Goal: Task Accomplishment & Management: Manage account settings

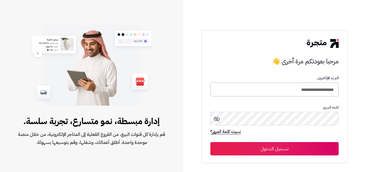
click at [313, 91] on input "**********" at bounding box center [274, 89] width 128 height 14
click at [306, 93] on input "**********" at bounding box center [274, 89] width 128 height 14
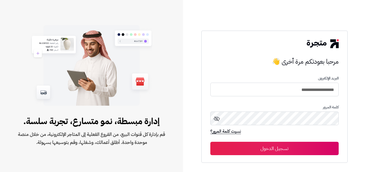
click at [260, 148] on button "تسجيل الدخول" at bounding box center [274, 148] width 128 height 13
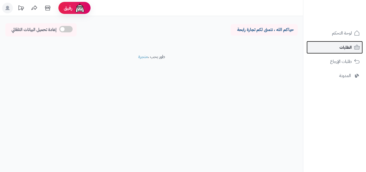
click at [344, 47] on span "الطلبات" at bounding box center [345, 47] width 12 height 7
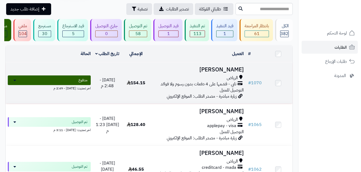
scroll to position [34, 0]
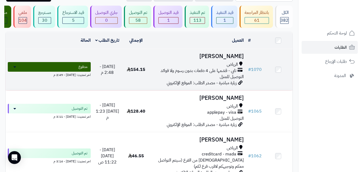
click at [186, 80] on div "الرياض تابي - قسّمها على 4 دفعات بدون رسوم ولا فوائد التوصيل للمنزل" at bounding box center [198, 71] width 91 height 18
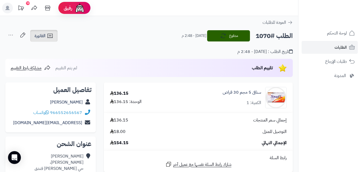
click at [44, 35] on span "الفاتورة" at bounding box center [40, 36] width 11 height 6
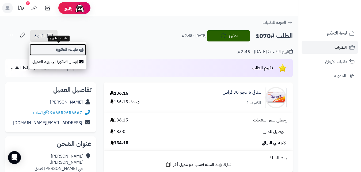
click at [63, 47] on link "طباعة الفاتورة" at bounding box center [57, 50] width 57 height 12
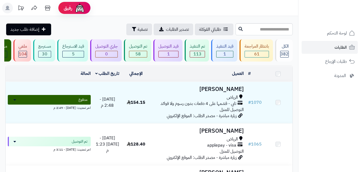
scroll to position [34, 0]
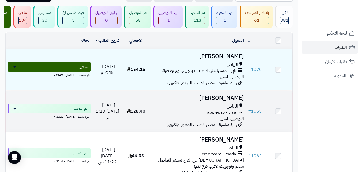
click at [231, 101] on h3 "شايع الشايع" at bounding box center [198, 98] width 91 height 6
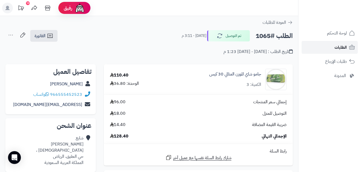
click at [333, 46] on link "الطلبات" at bounding box center [330, 47] width 56 height 13
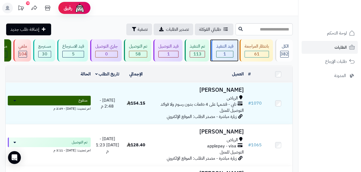
click at [226, 50] on div "قيد التنفيذ" at bounding box center [224, 46] width 17 height 6
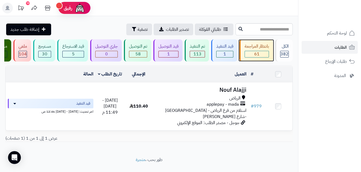
click at [263, 57] on div "61" at bounding box center [257, 54] width 24 height 6
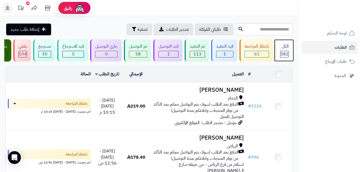
click at [279, 61] on div "الكل 382" at bounding box center [284, 50] width 18 height 22
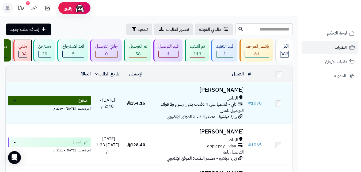
click at [22, 50] on div "ملغي" at bounding box center [22, 46] width 9 height 6
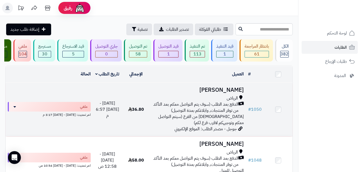
scroll to position [34, 0]
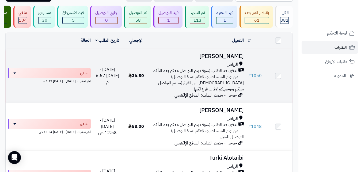
click at [222, 80] on span "الدفع بعد الطلب (سوف يتم التواصل معكم بعد التأكد من توفر المنتجات, وابلاغكم بمد…" at bounding box center [196, 74] width 86 height 12
